Goal: Information Seeking & Learning: Learn about a topic

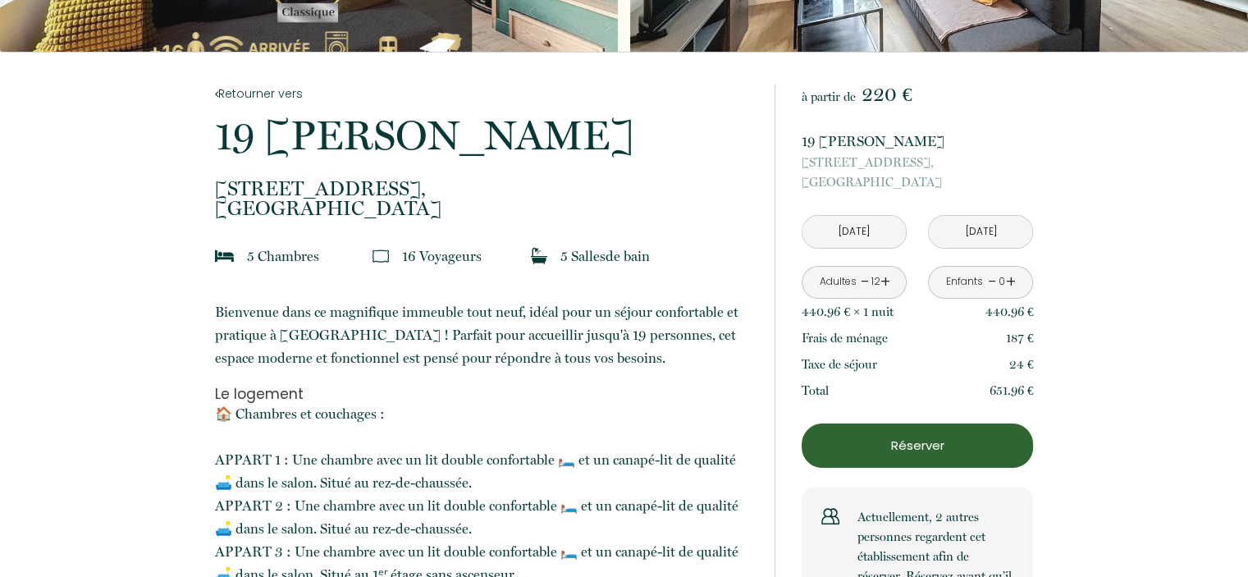
scroll to position [274, 0]
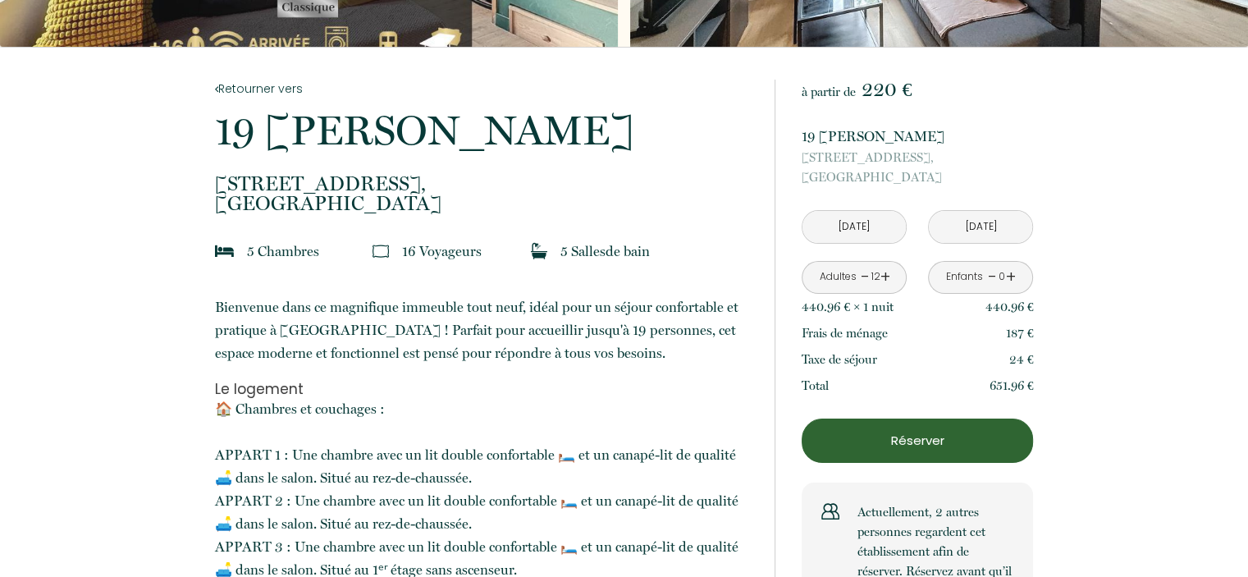
click at [375, 344] on span "Bienvenue dans ce magnifique immeuble tout neuf, idéal pour un séjour confortab…" at bounding box center [477, 330] width 524 height 62
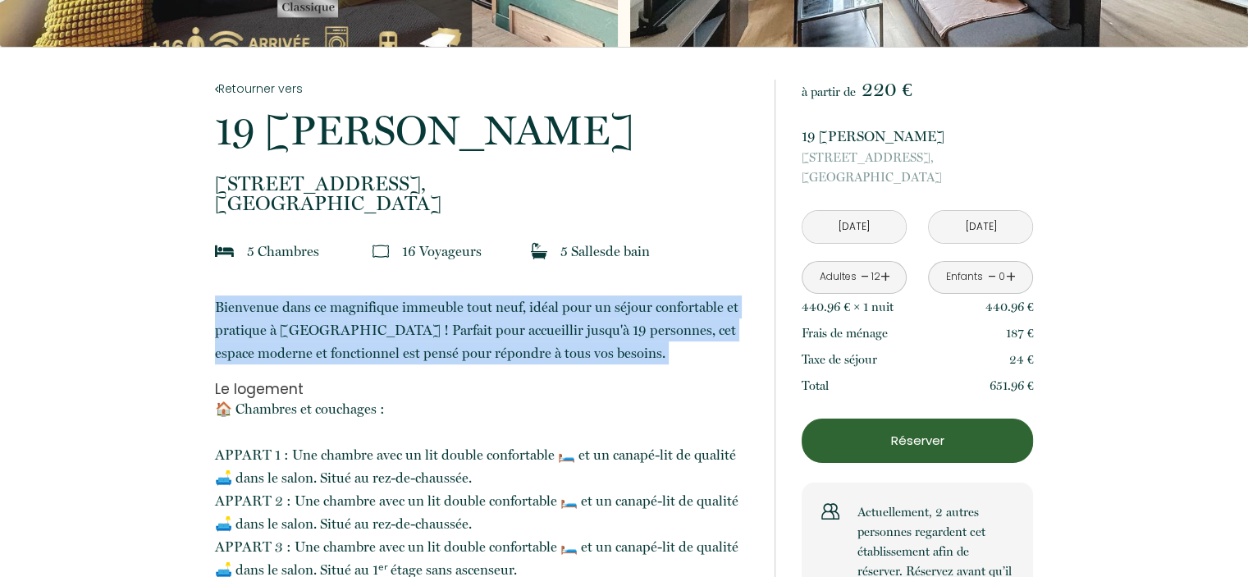
click at [375, 344] on span "Bienvenue dans ce magnifique immeuble tout neuf, idéal pour un séjour confortab…" at bounding box center [477, 330] width 524 height 62
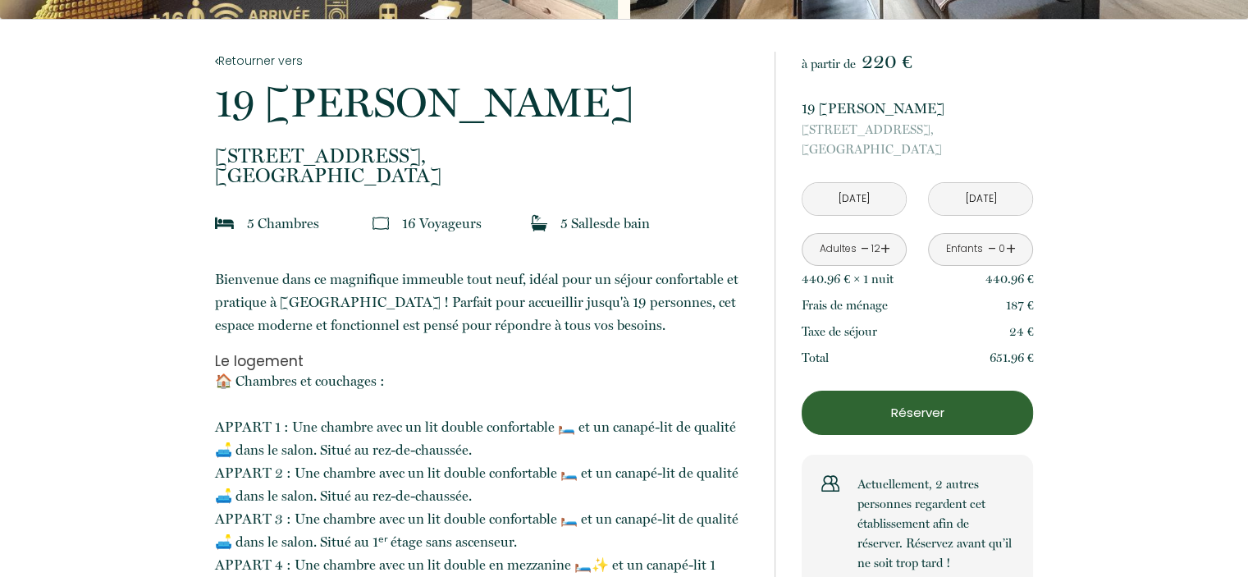
scroll to position [0, 0]
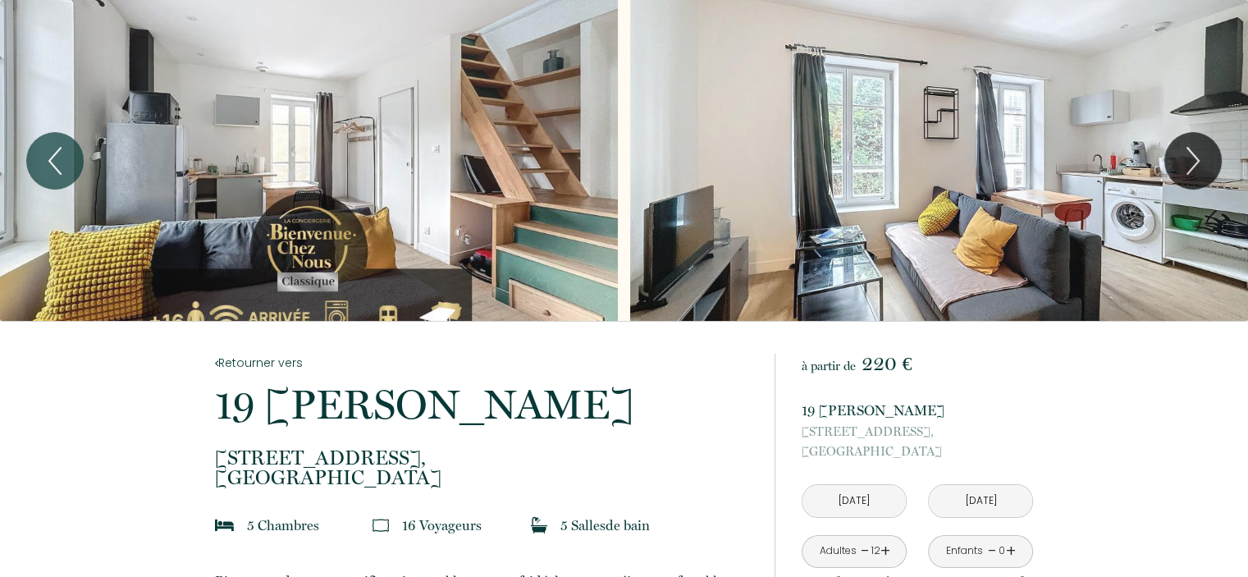
click at [857, 409] on p "19 [PERSON_NAME]" at bounding box center [917, 410] width 231 height 23
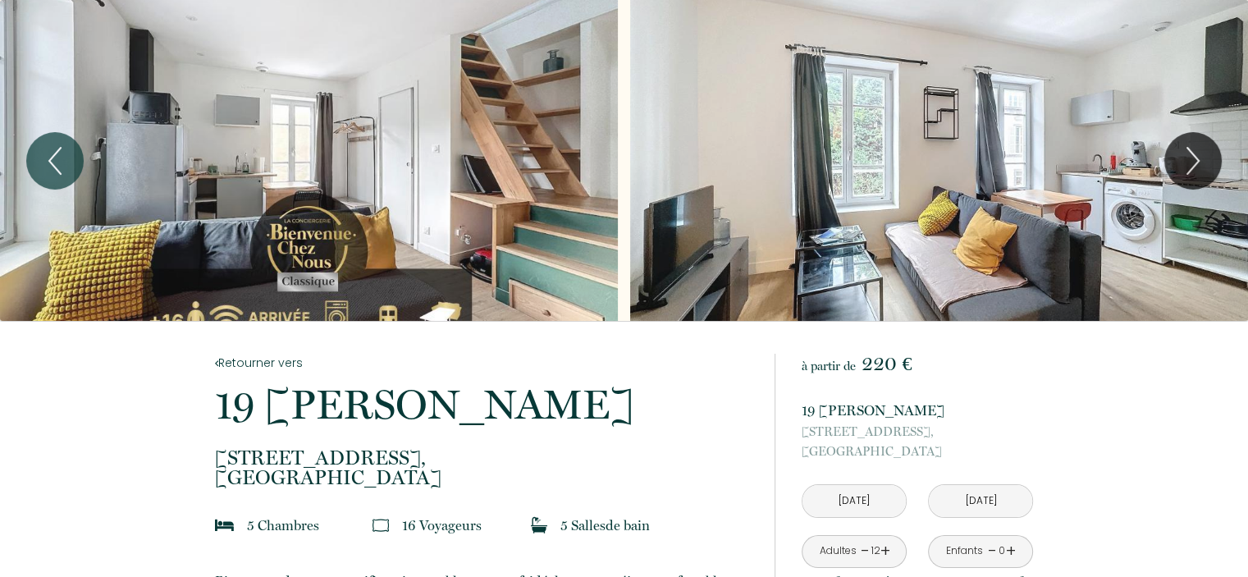
click at [852, 437] on span "[STREET_ADDRESS]," at bounding box center [917, 432] width 231 height 20
copy span "[STREET_ADDRESS],"
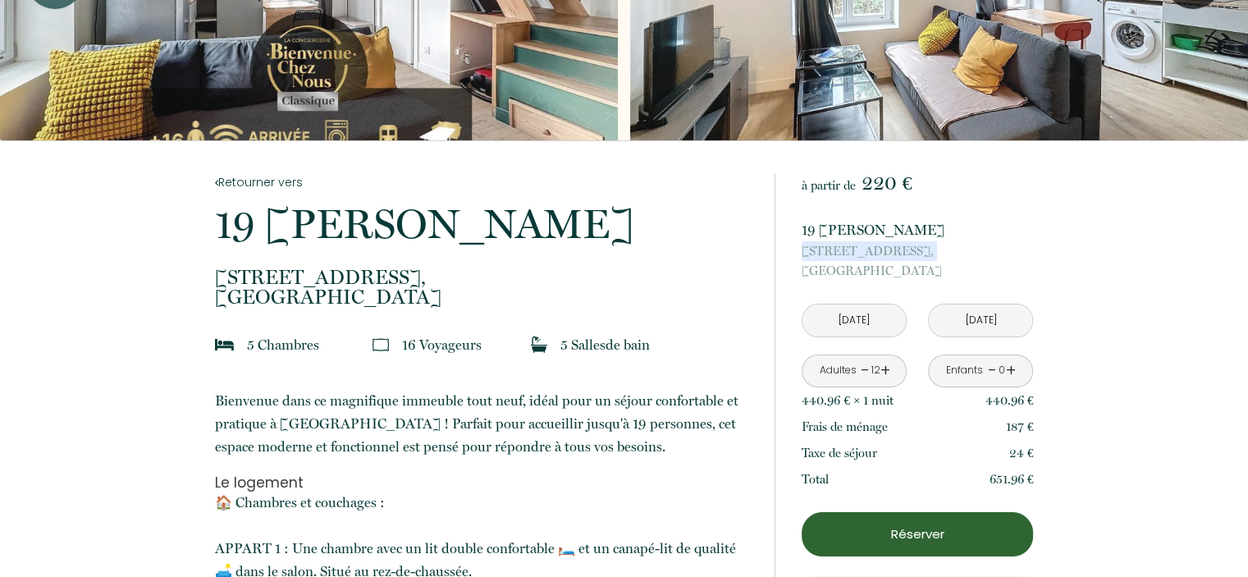
scroll to position [233, 0]
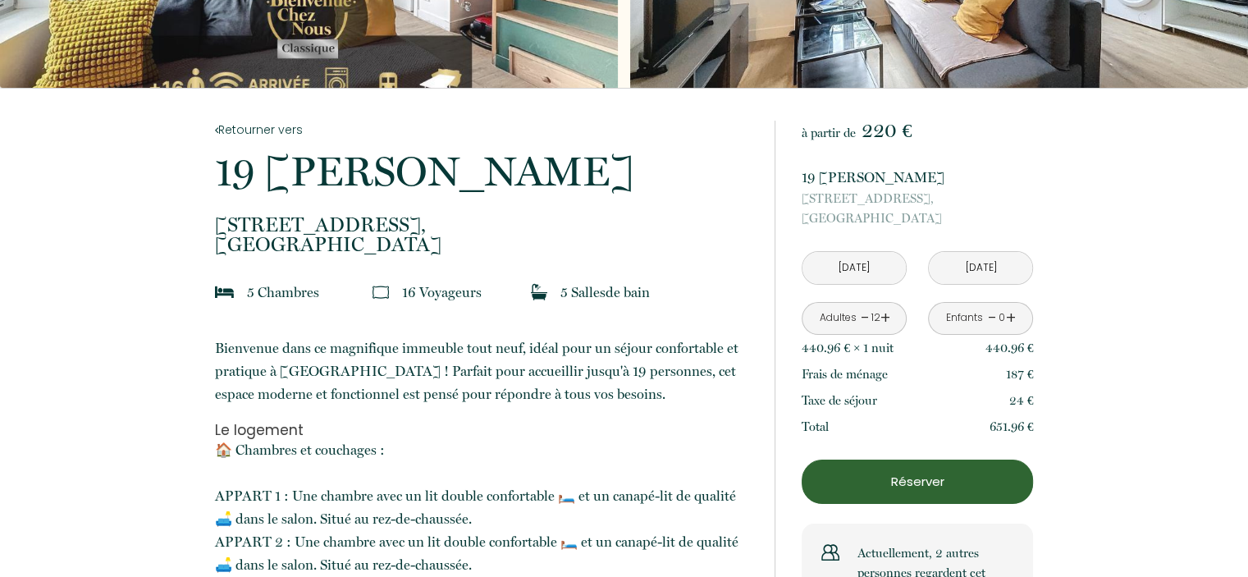
click at [515, 383] on p "Bienvenue dans ce magnifique immeuble tout neuf, idéal pour un séjour confortab…" at bounding box center [484, 371] width 538 height 69
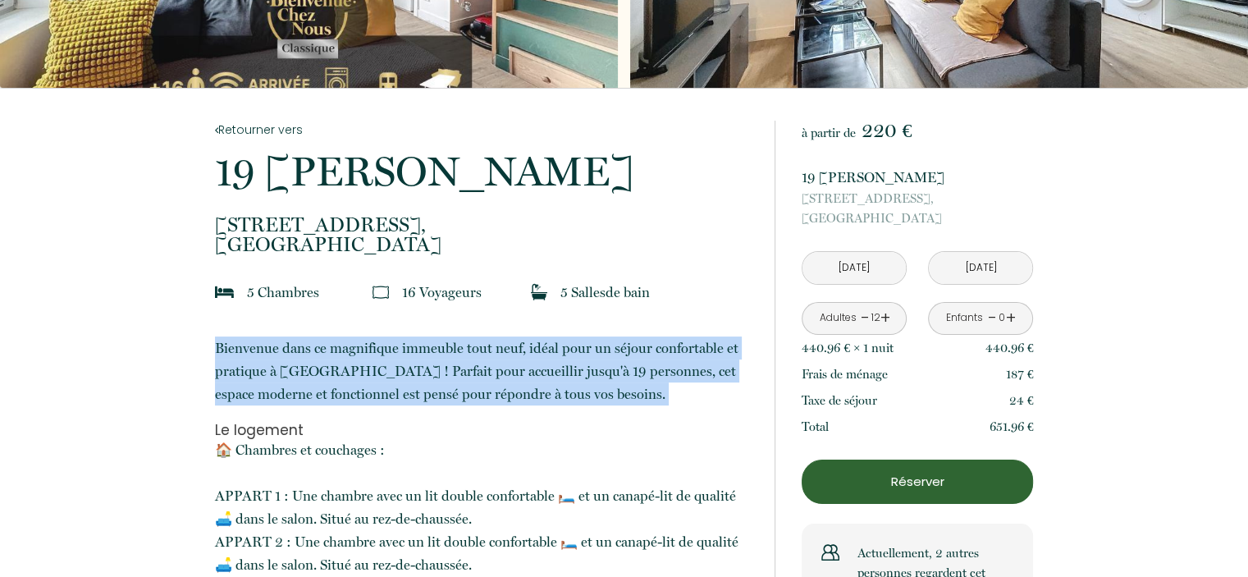
click at [515, 383] on p "Bienvenue dans ce magnifique immeuble tout neuf, idéal pour un séjour confortab…" at bounding box center [484, 371] width 538 height 69
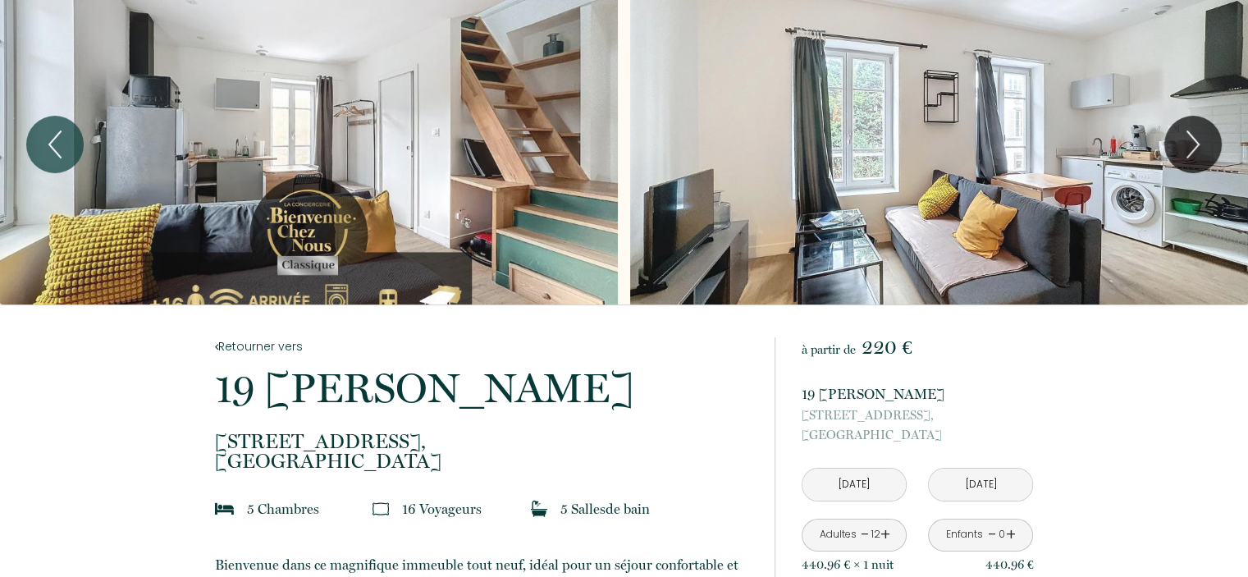
scroll to position [0, 0]
